Goal: Information Seeking & Learning: Find specific fact

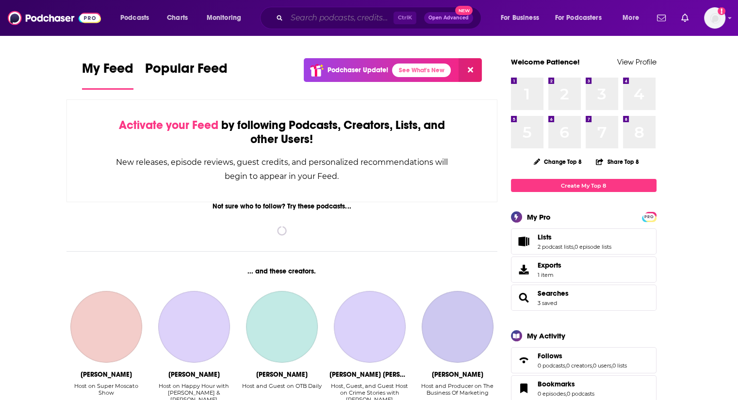
click at [300, 17] on input "Search podcasts, credits, & more..." at bounding box center [340, 18] width 107 height 16
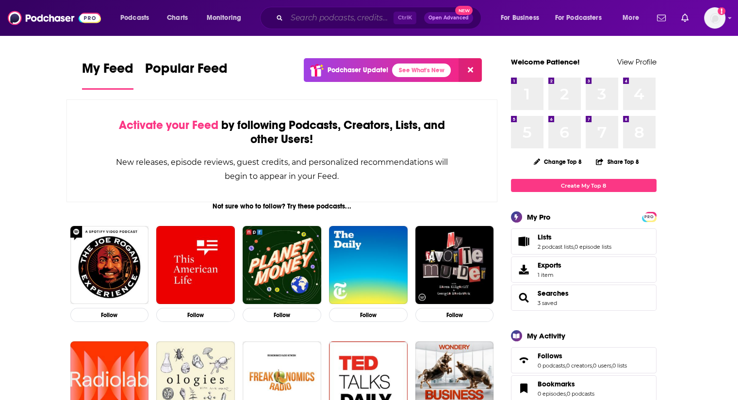
click at [368, 22] on input "Search podcasts, credits, & more..." at bounding box center [340, 18] width 107 height 16
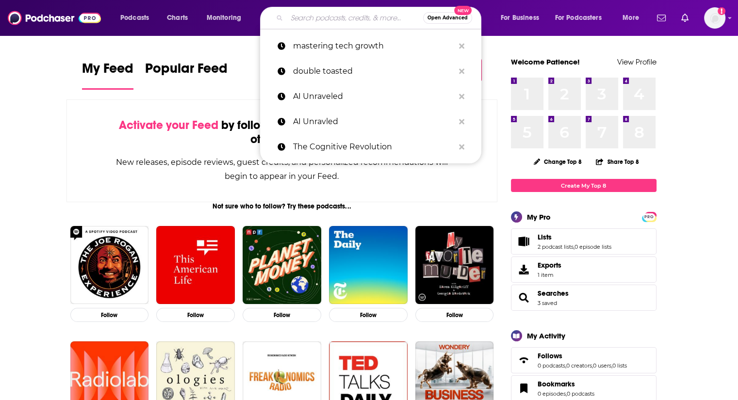
paste input "SAP Coffee Corner Radio"
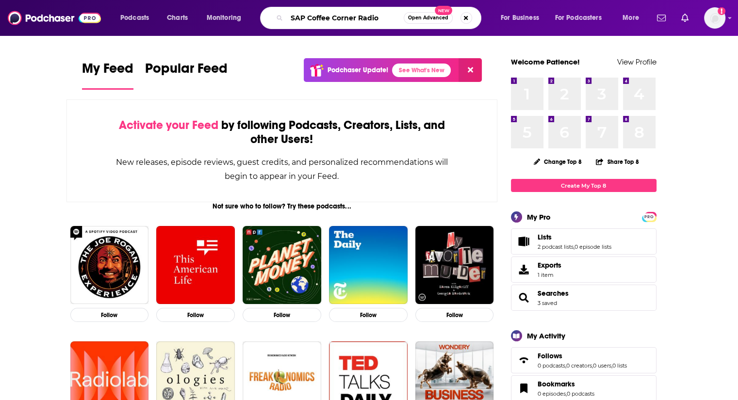
drag, startPoint x: 381, startPoint y: 15, endPoint x: 354, endPoint y: 19, distance: 27.4
click at [354, 19] on input "SAP Coffee Corner Radio" at bounding box center [345, 18] width 117 height 16
type input "SAP Coffee Corner"
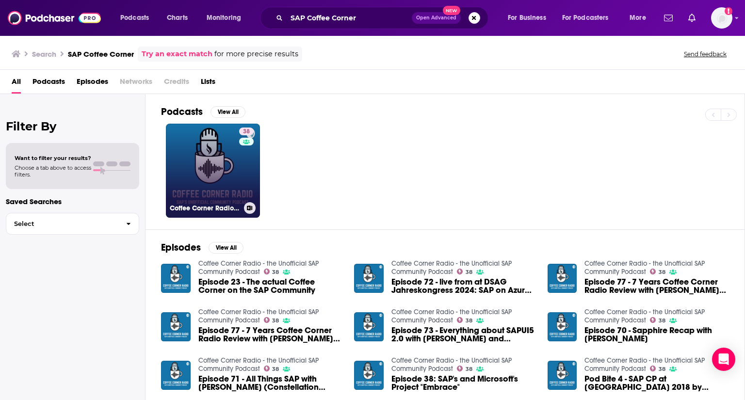
click at [204, 173] on link "38 Coffee Corner Radio - the Unofficial SAP Community Podcast" at bounding box center [213, 171] width 94 height 94
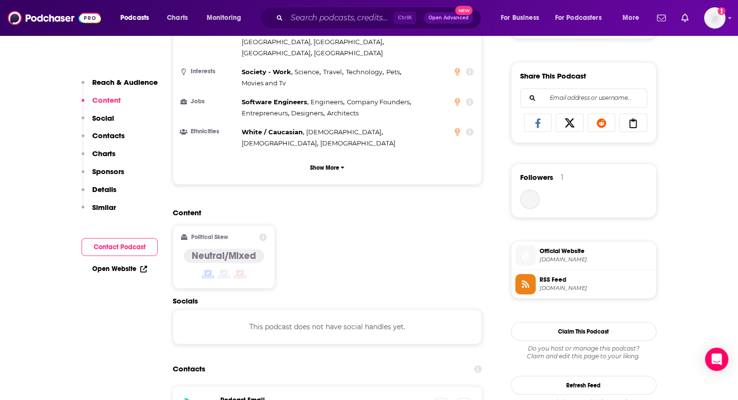
scroll to position [825, 0]
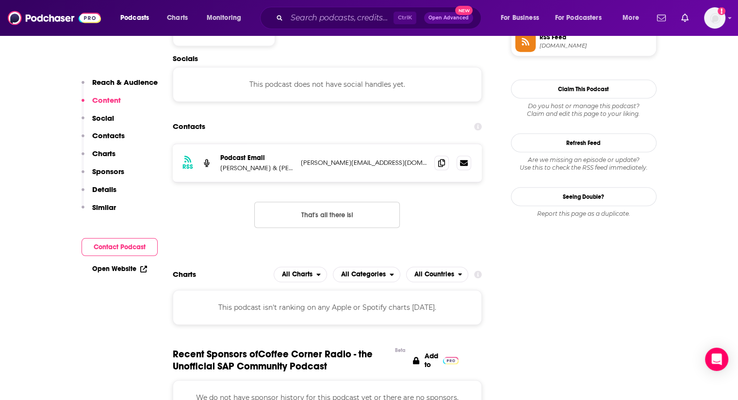
click at [255, 164] on p "[PERSON_NAME] & [PERSON_NAME] & [PERSON_NAME]" at bounding box center [256, 168] width 73 height 8
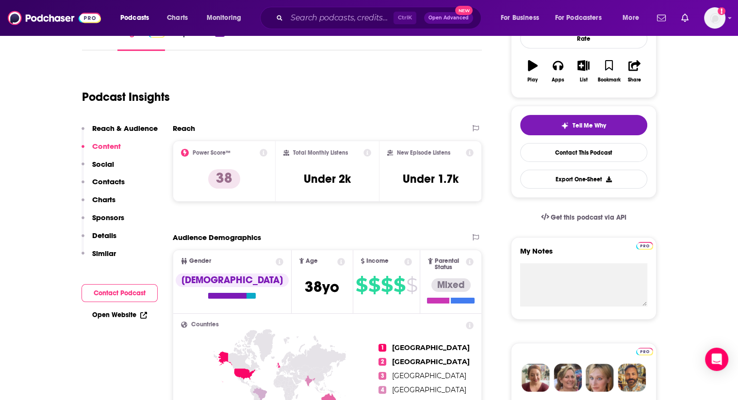
scroll to position [0, 0]
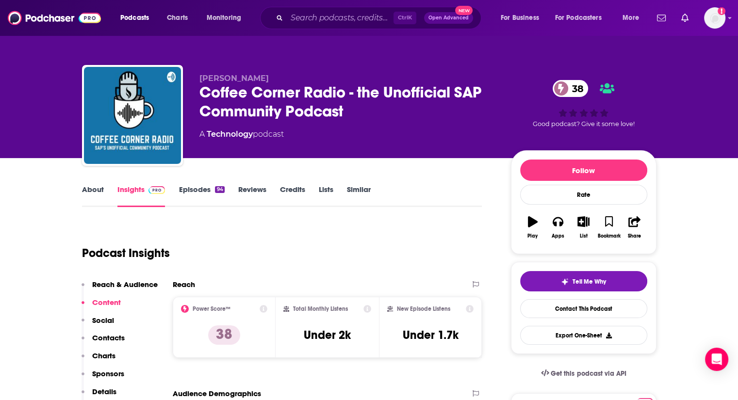
click at [97, 197] on link "About" at bounding box center [93, 196] width 22 height 22
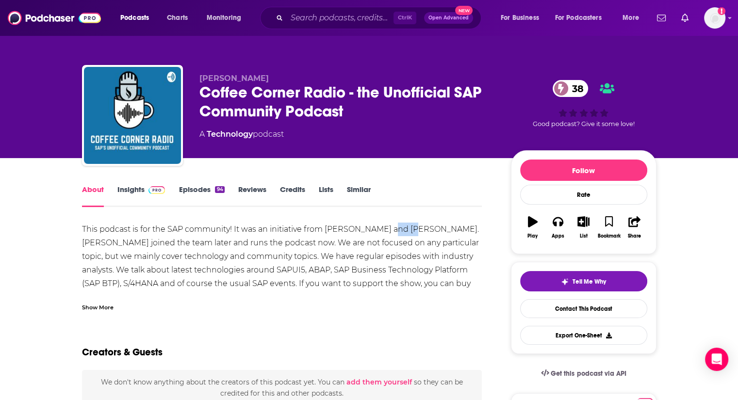
drag, startPoint x: 414, startPoint y: 230, endPoint x: 396, endPoint y: 231, distance: 18.5
click at [396, 231] on div "This podcast is for the SAP community! It was an initiative from [PERSON_NAME] …" at bounding box center [282, 270] width 400 height 95
copy div "[PERSON_NAME]"
click at [143, 192] on link "Insights" at bounding box center [141, 196] width 48 height 22
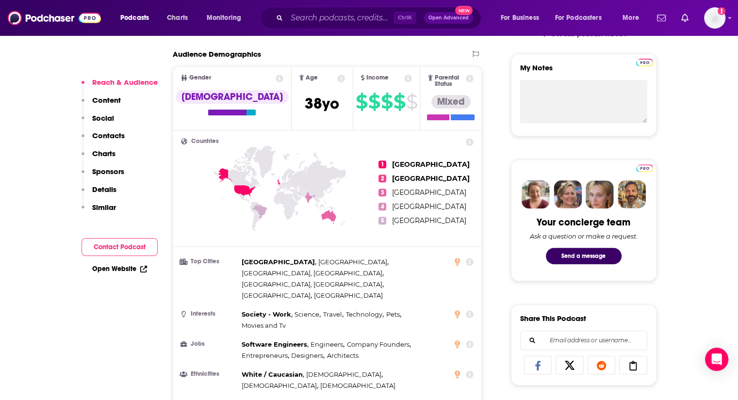
scroll to position [679, 0]
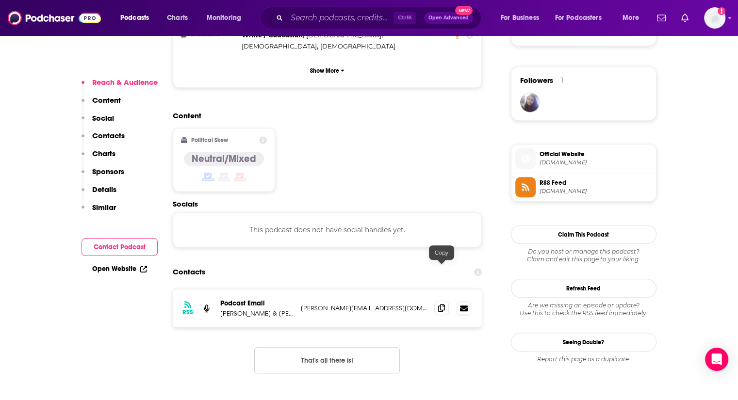
click at [443, 304] on icon at bounding box center [441, 308] width 7 height 8
click at [334, 16] on input "Search podcasts, credits, & more..." at bounding box center [340, 18] width 107 height 16
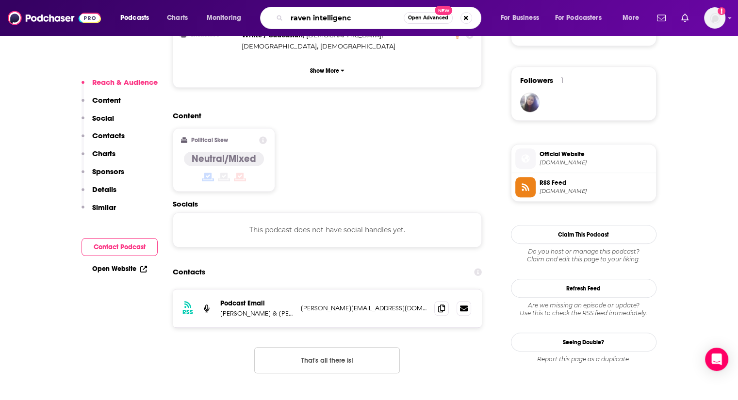
type input "raven intelligence"
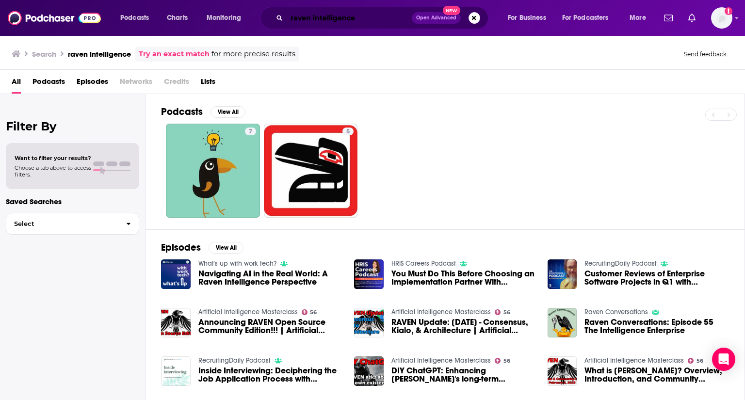
click at [375, 16] on input "raven intelligence" at bounding box center [349, 18] width 125 height 16
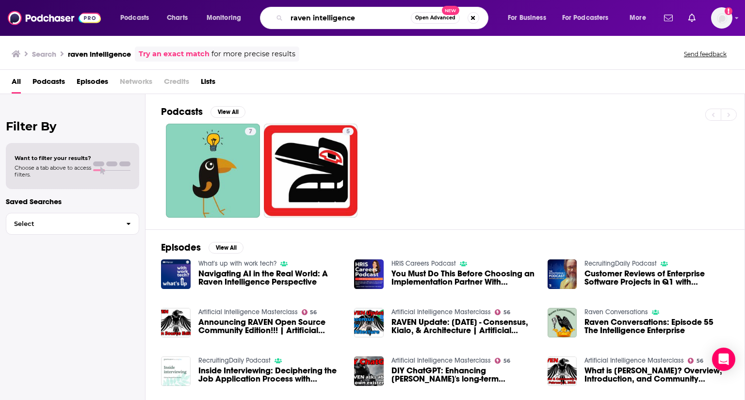
drag, startPoint x: 371, startPoint y: 20, endPoint x: 277, endPoint y: 23, distance: 94.1
click at [277, 23] on div "raven intelligence Open Advanced New" at bounding box center [374, 18] width 228 height 22
paste input "The ERP Advisor - Podcast"
drag, startPoint x: 370, startPoint y: 25, endPoint x: 350, endPoint y: 23, distance: 20.0
click at [350, 23] on input "The ERP Advisor - Podcast" at bounding box center [349, 18] width 124 height 16
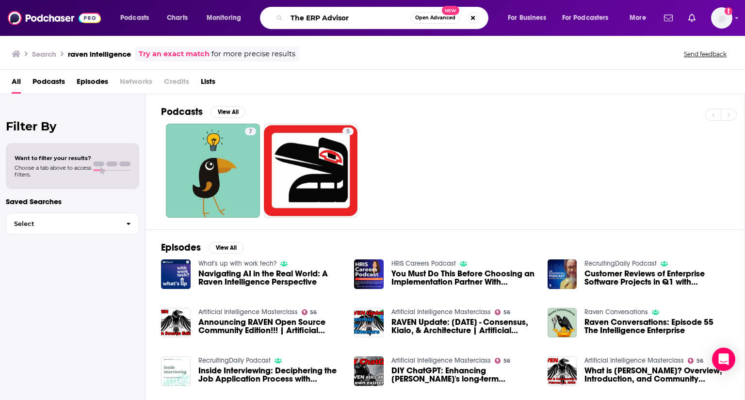
type input "The ERP Advisor"
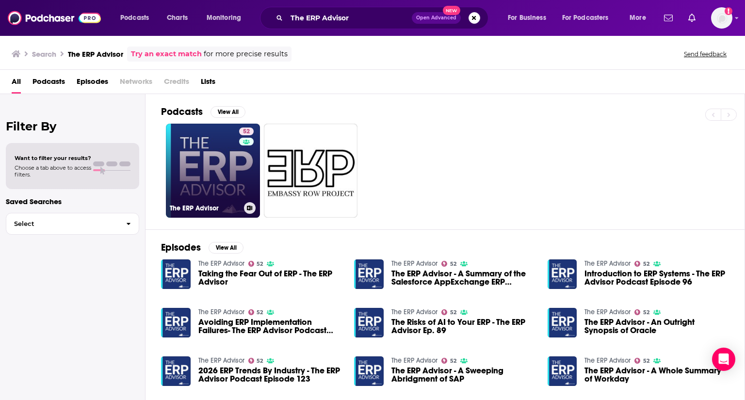
click at [213, 175] on link "52 The ERP Advisor" at bounding box center [213, 171] width 94 height 94
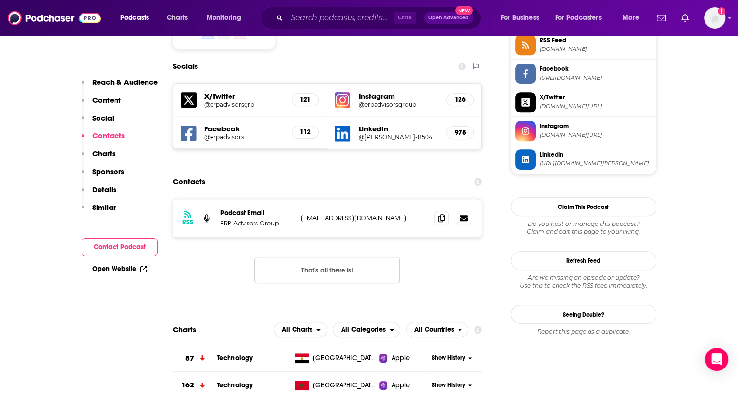
scroll to position [825, 0]
